Goal: Check status: Check status

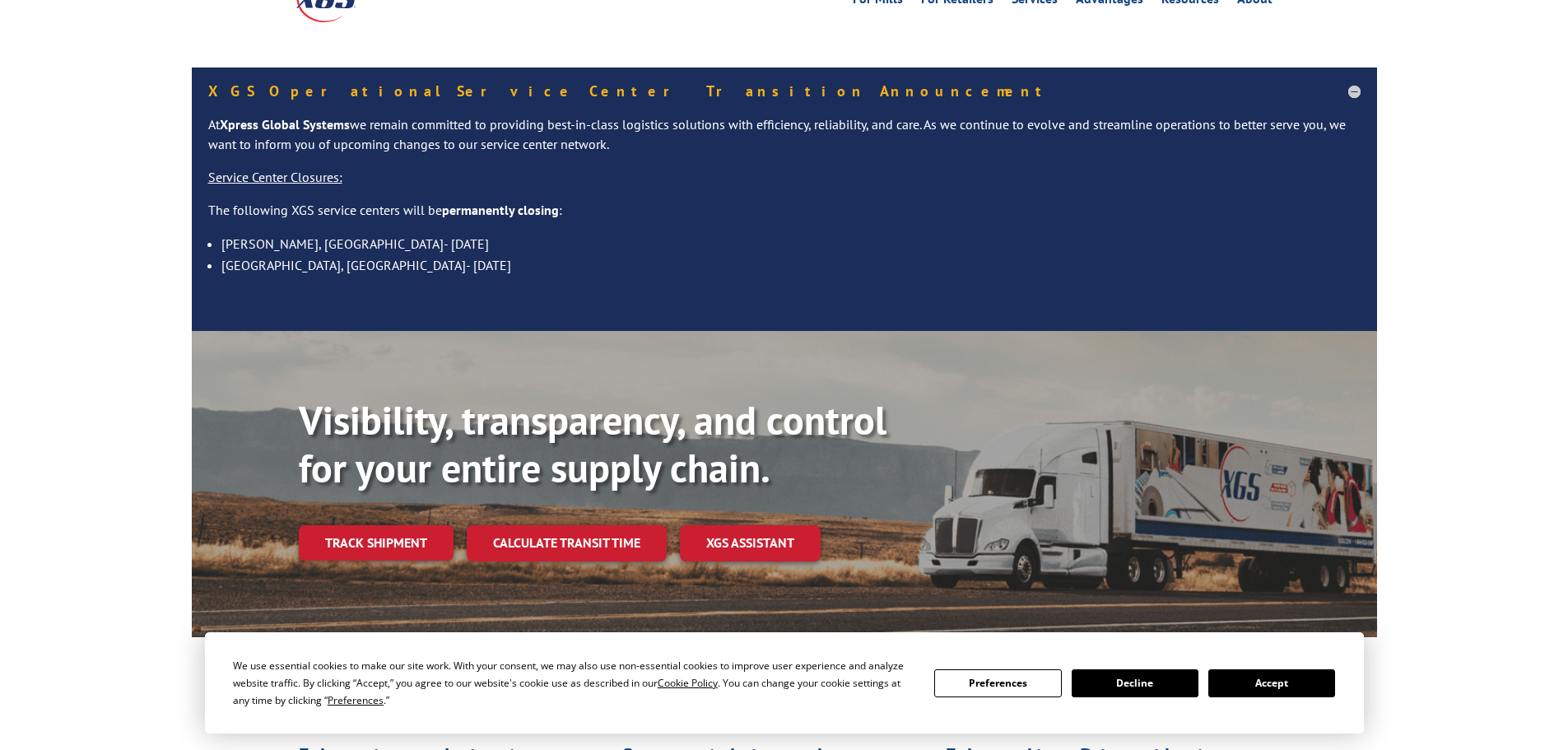
scroll to position [247, 0]
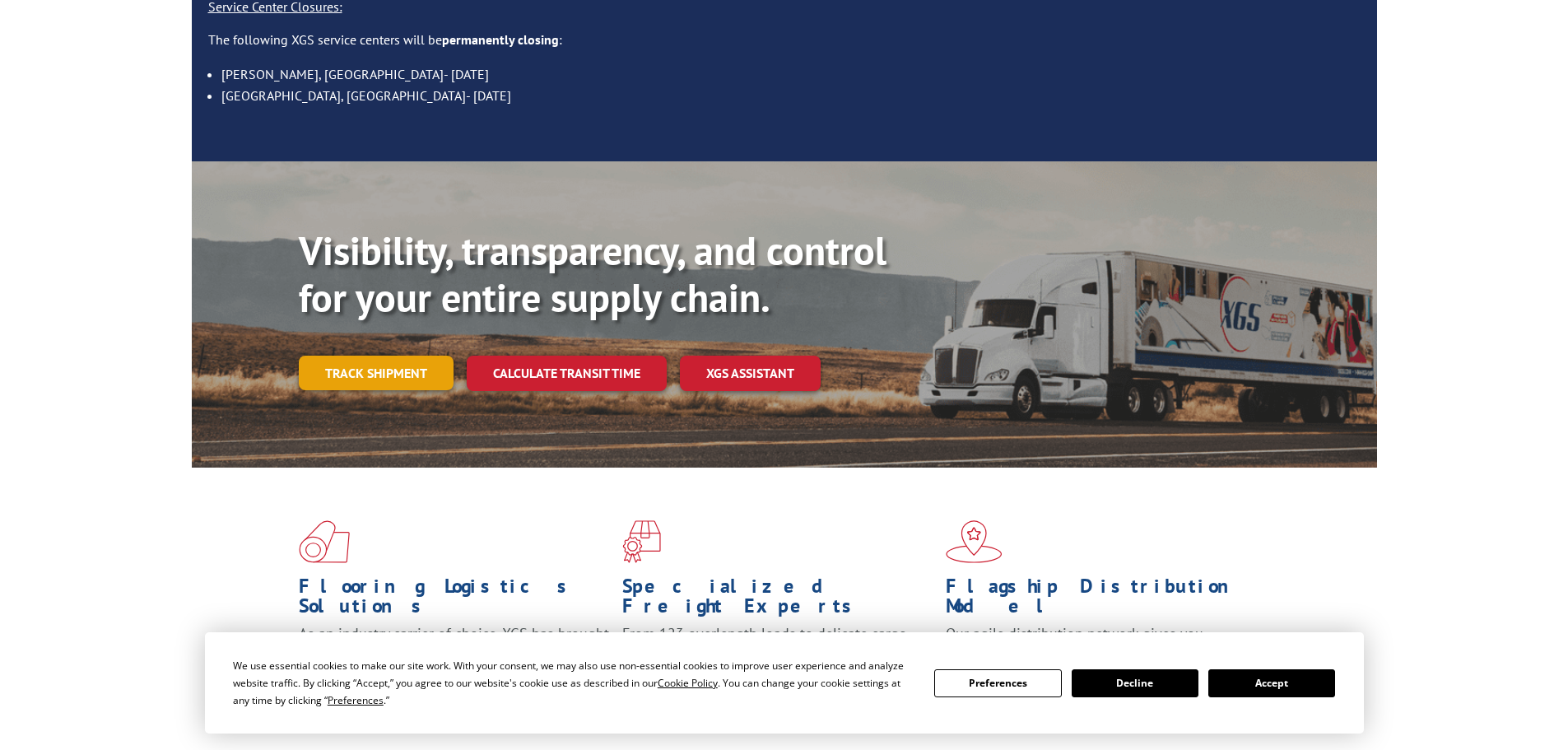
click at [344, 355] on link "Track shipment" at bounding box center [376, 372] width 155 height 35
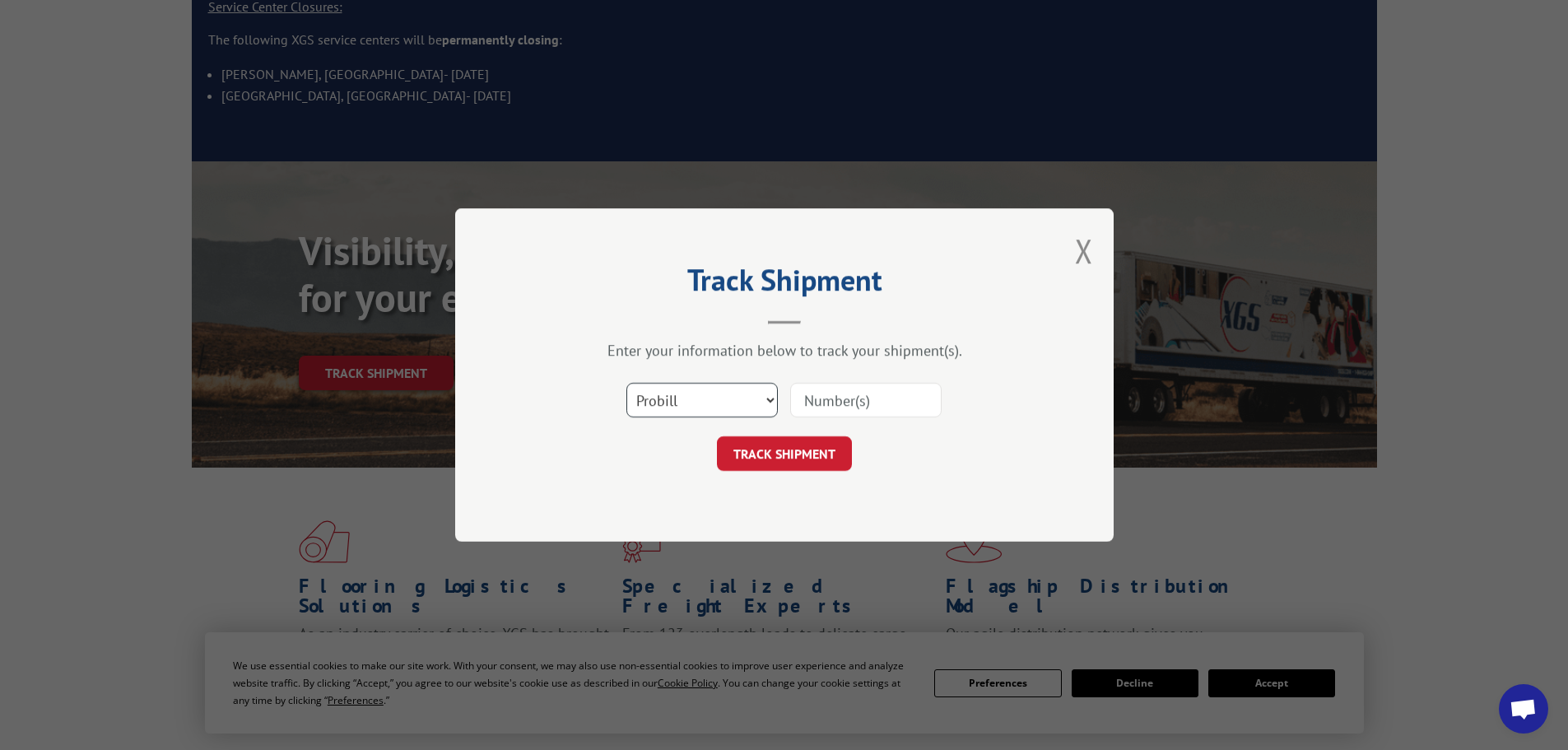
click at [694, 399] on select "Select category... Probill BOL PO" at bounding box center [702, 400] width 151 height 35
select select "bol"
click at [626, 383] on select "Select category... Probill BOL PO" at bounding box center [702, 400] width 151 height 35
click at [854, 391] on input at bounding box center [865, 400] width 151 height 35
paste input "5991908"
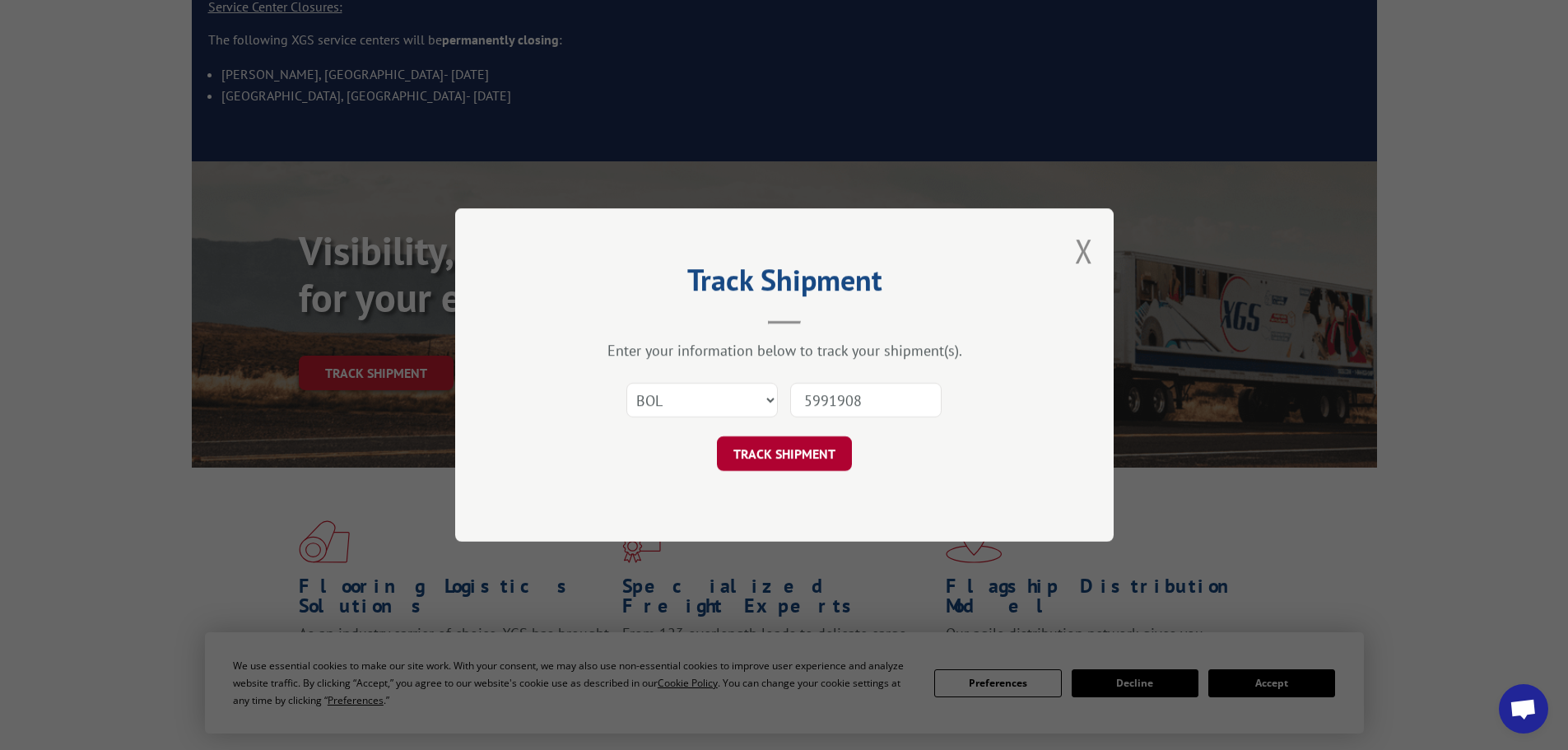
type input "5991908"
click at [772, 456] on button "TRACK SHIPMENT" at bounding box center [784, 453] width 135 height 35
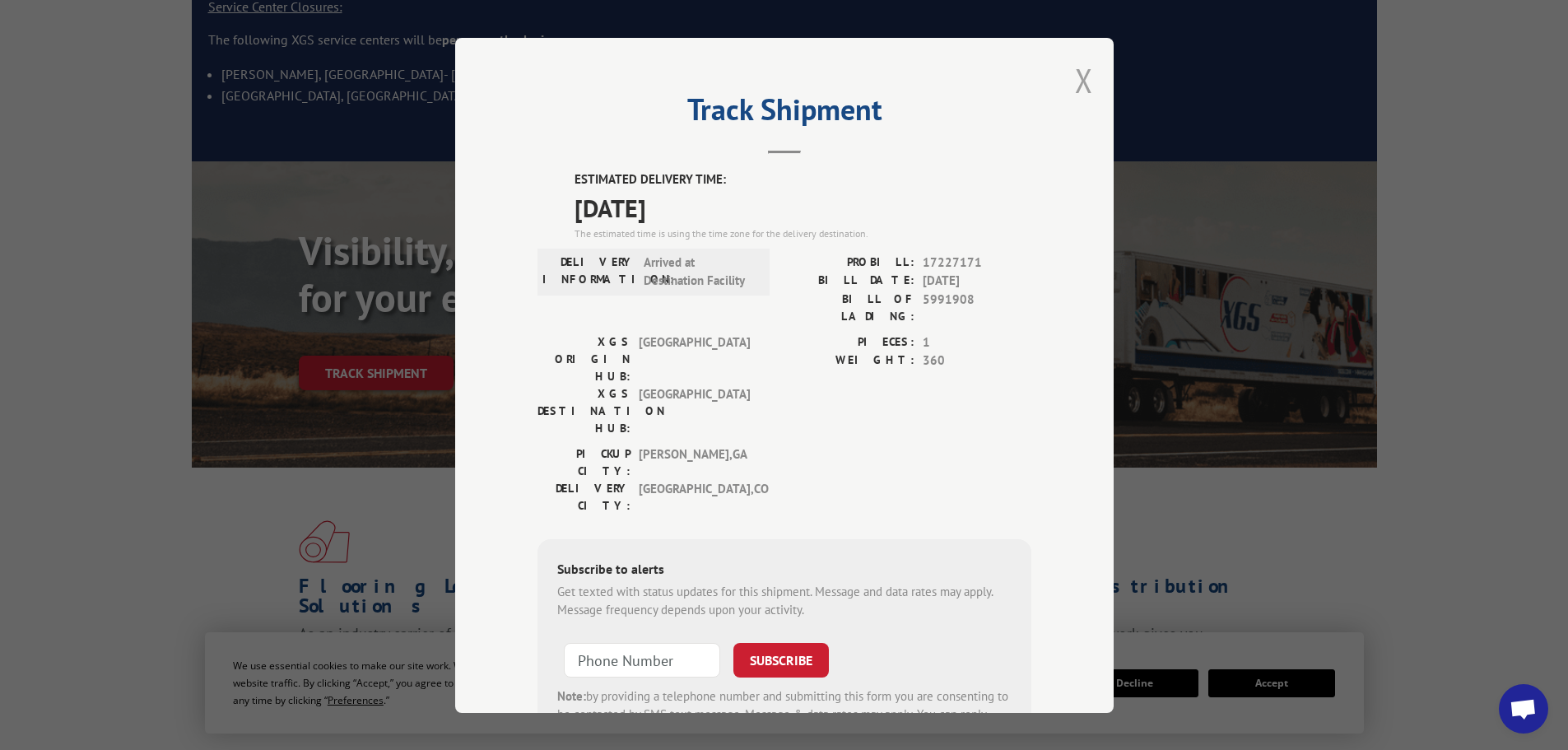
click at [1075, 87] on button "Close modal" at bounding box center [1084, 80] width 18 height 44
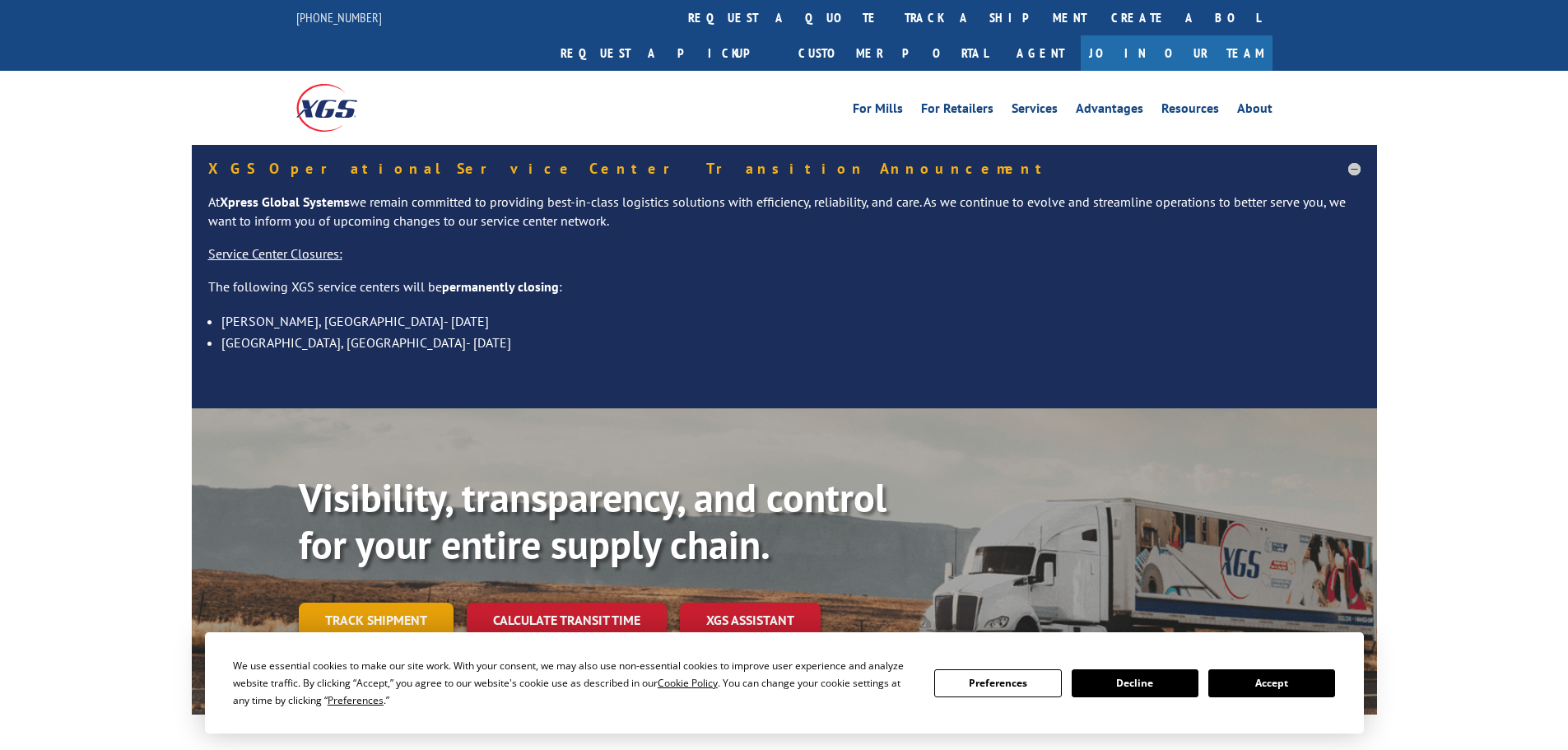
click at [408, 602] on link "Track shipment" at bounding box center [376, 619] width 155 height 35
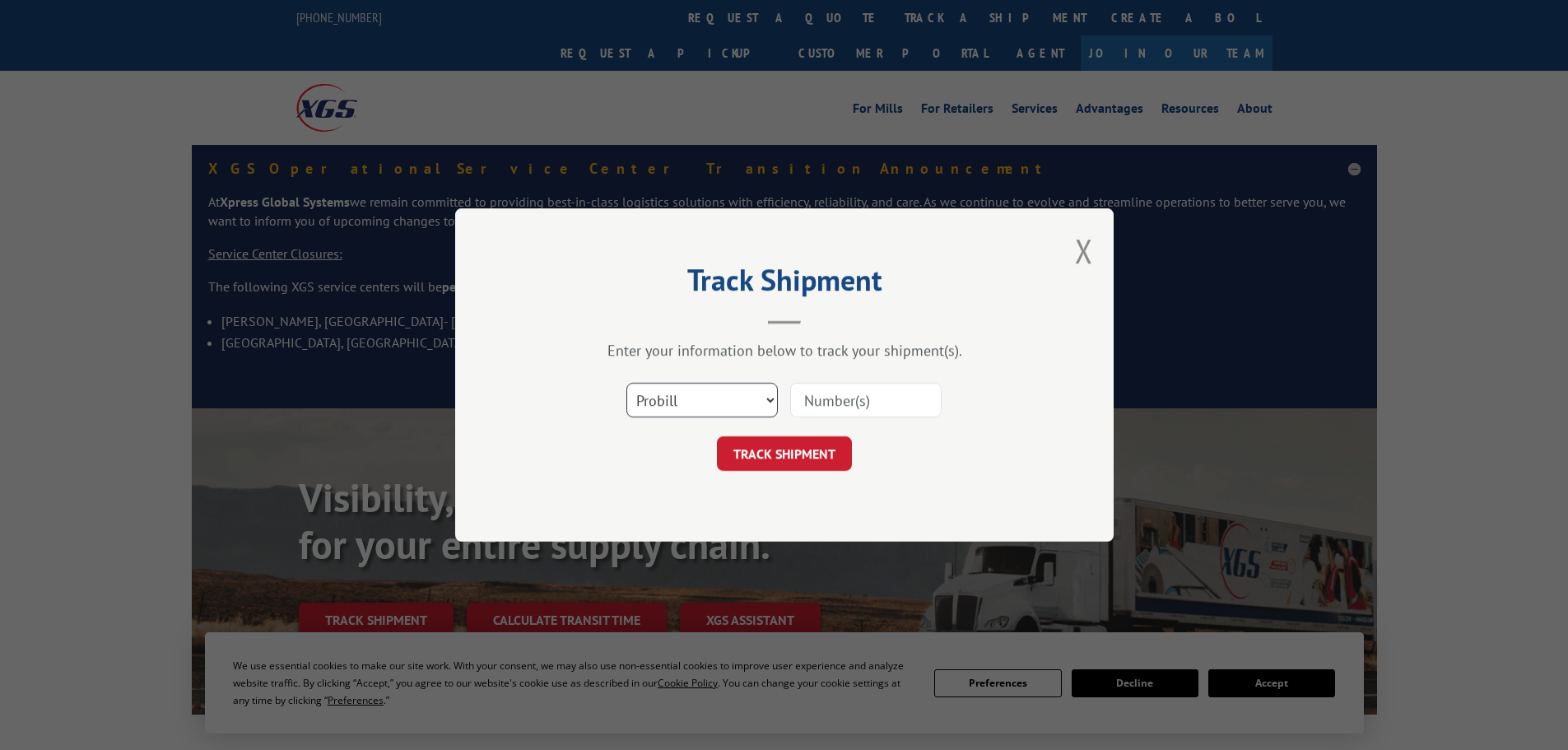
click at [712, 391] on select "Select category... Probill BOL PO" at bounding box center [702, 400] width 151 height 35
select select "bol"
click at [626, 383] on select "Select category... Probill BOL PO" at bounding box center [702, 400] width 151 height 35
click at [865, 401] on input at bounding box center [865, 400] width 151 height 35
paste input "985502"
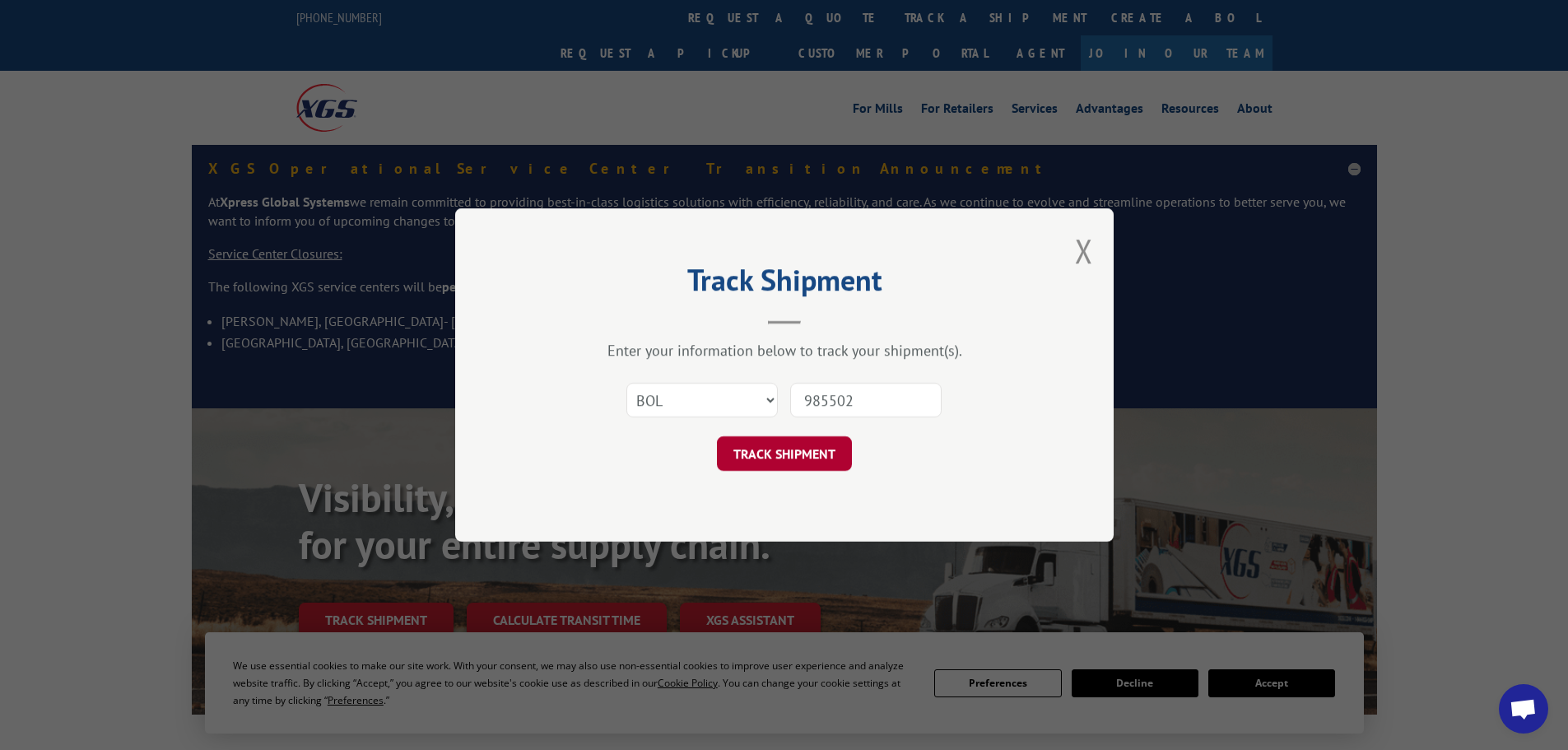
type input "985502"
click at [809, 456] on button "TRACK SHIPMENT" at bounding box center [784, 453] width 135 height 35
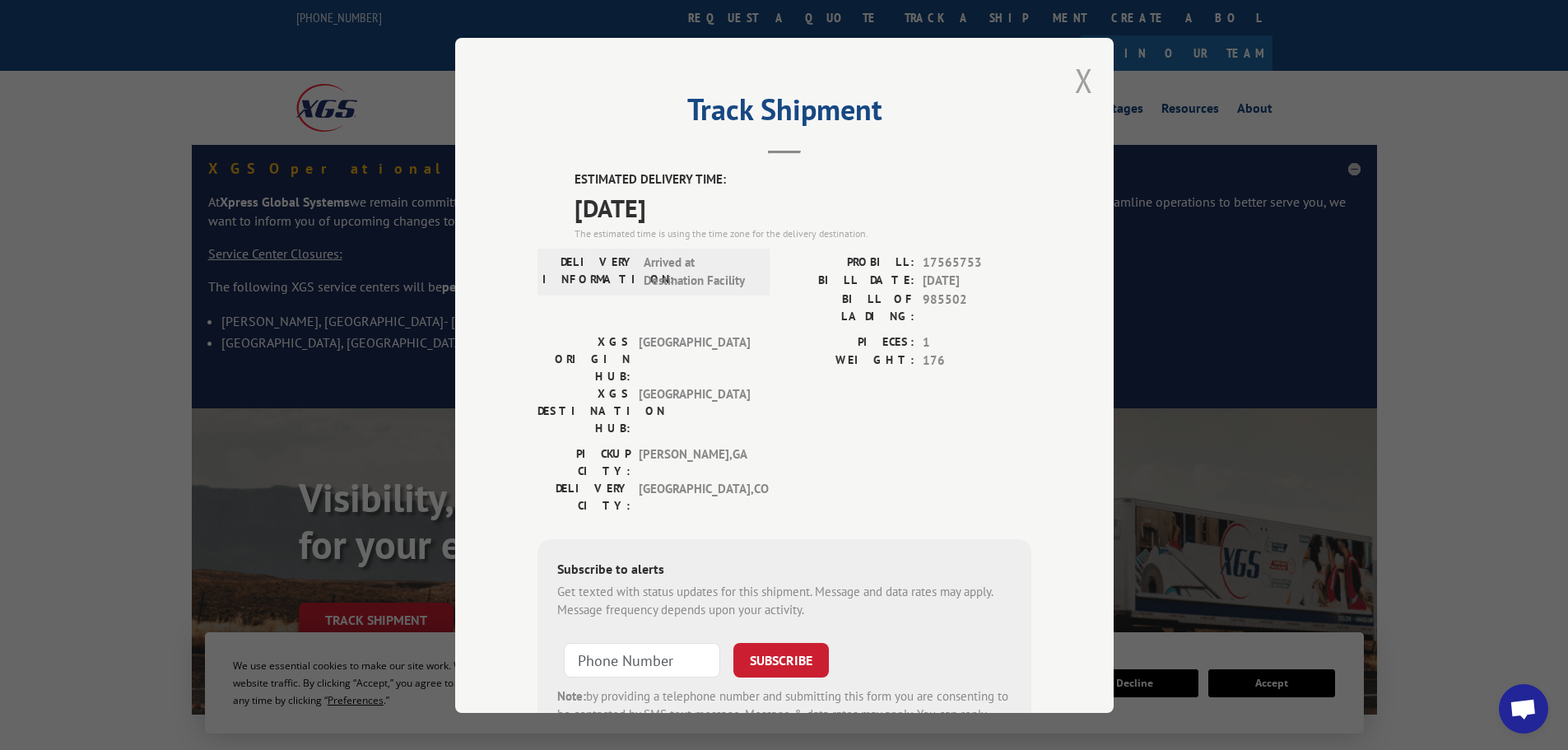
click at [1075, 82] on button "Close modal" at bounding box center [1084, 80] width 18 height 44
